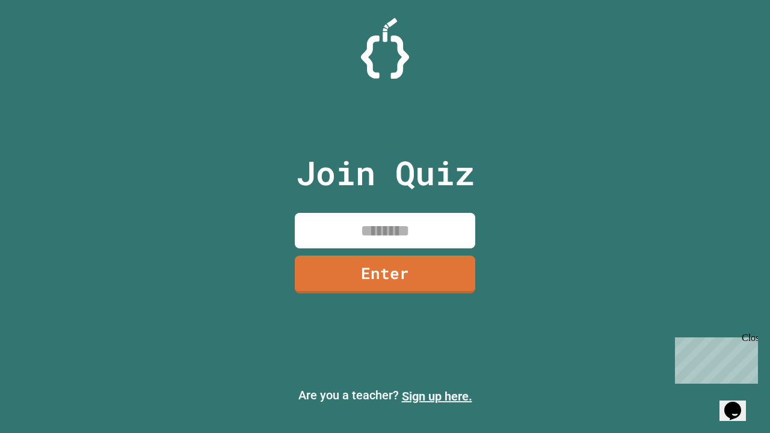
click at [437, 396] on link "Sign up here." at bounding box center [437, 396] width 70 height 14
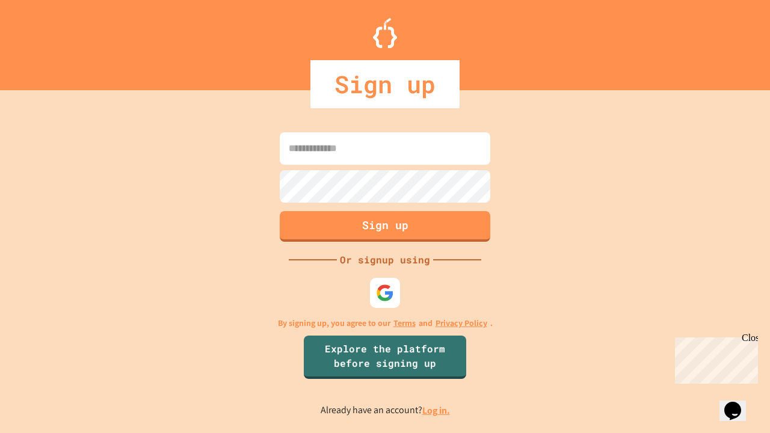
click at [437, 410] on link "Log in." at bounding box center [436, 410] width 28 height 13
